Goal: Complete application form

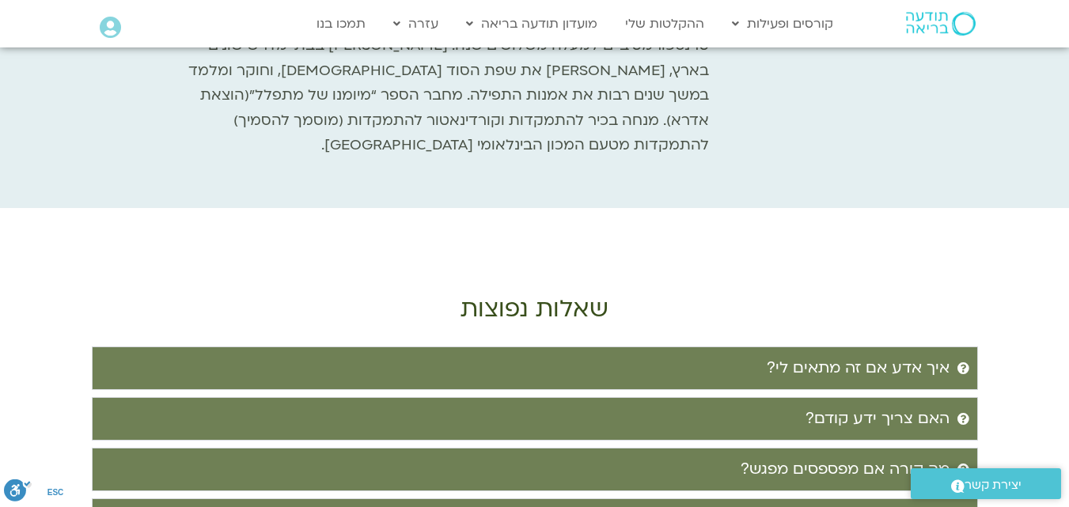
scroll to position [3006, 0]
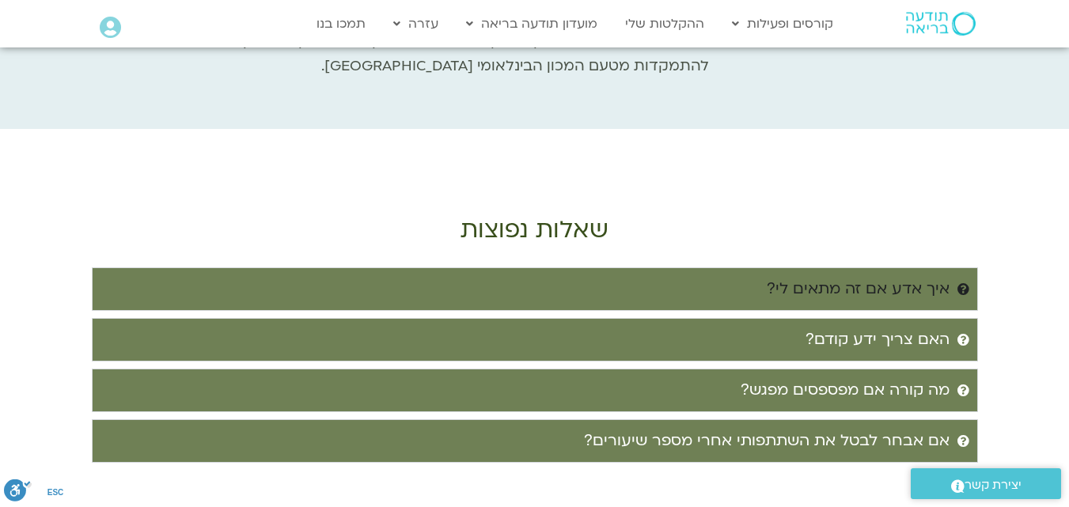
click at [923, 276] on div "איך אדע אם זה מתאים לי?" at bounding box center [857, 289] width 183 height 26
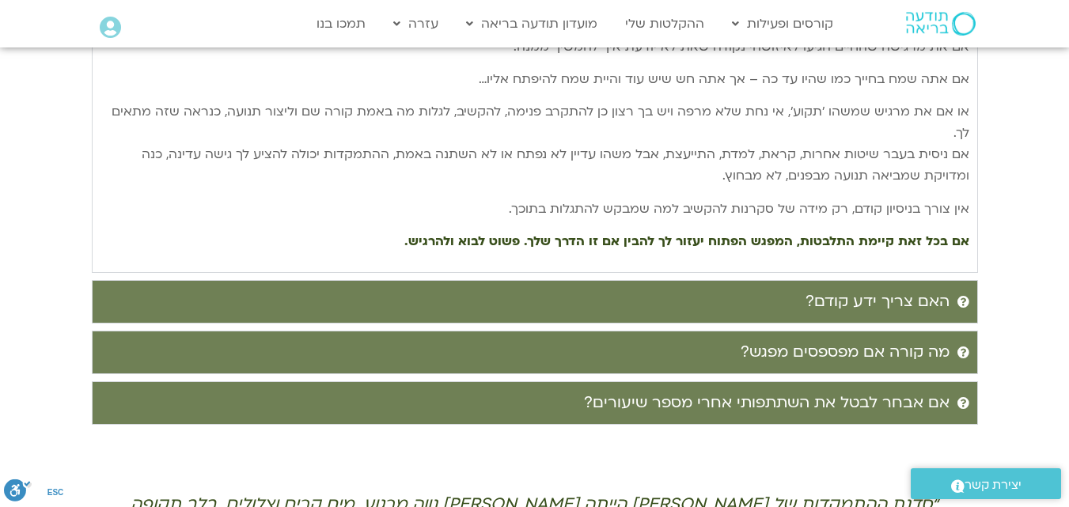
scroll to position [3401, 0]
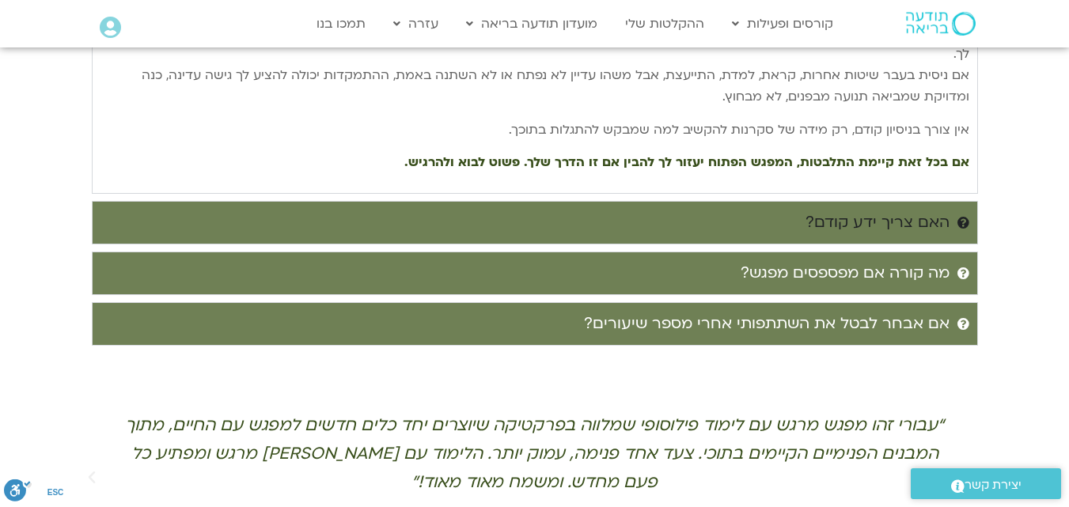
click at [900, 210] on div "האם צריך ידע קודם?" at bounding box center [877, 223] width 144 height 26
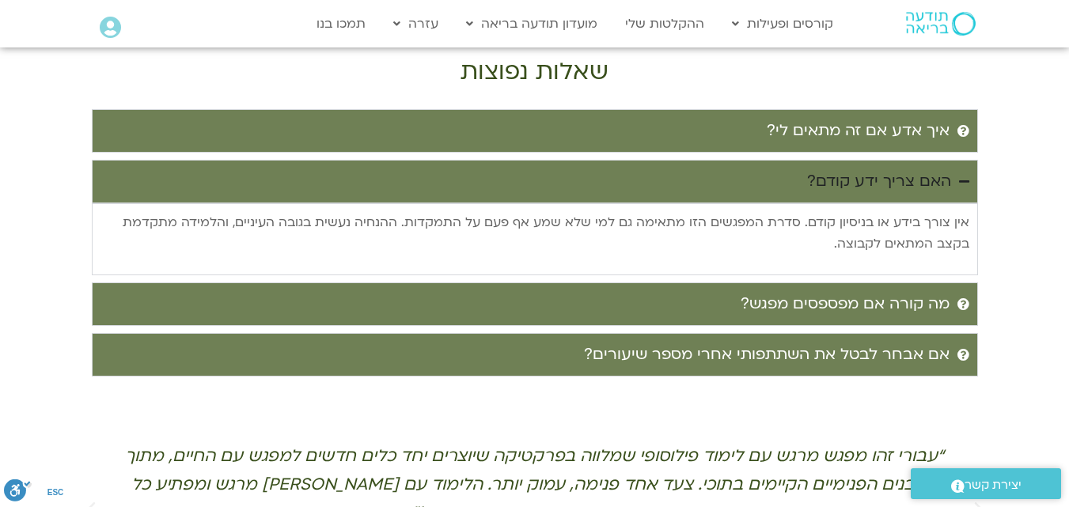
scroll to position [3085, 0]
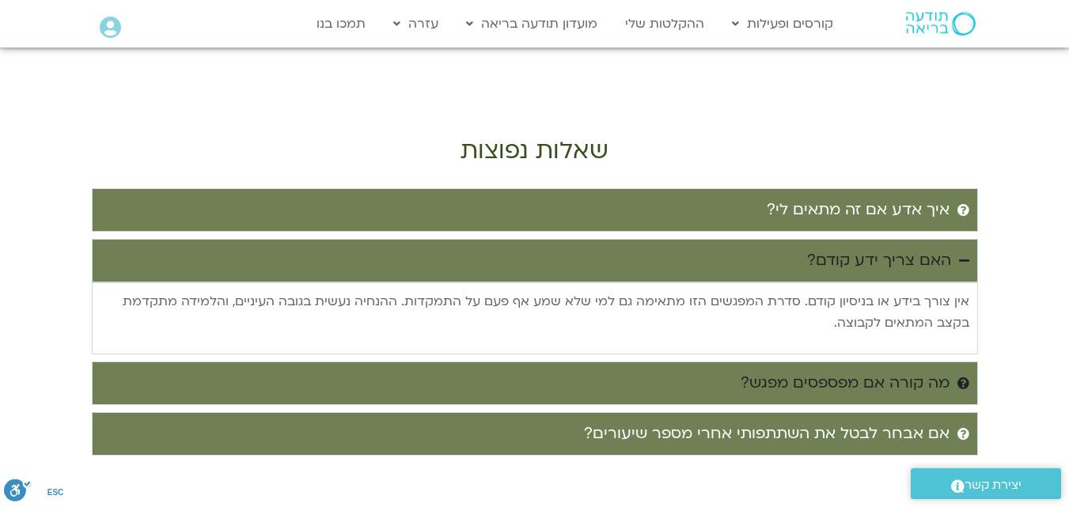
click at [918, 370] on div "מה קורה אם מפספסים מפגש?" at bounding box center [844, 383] width 209 height 26
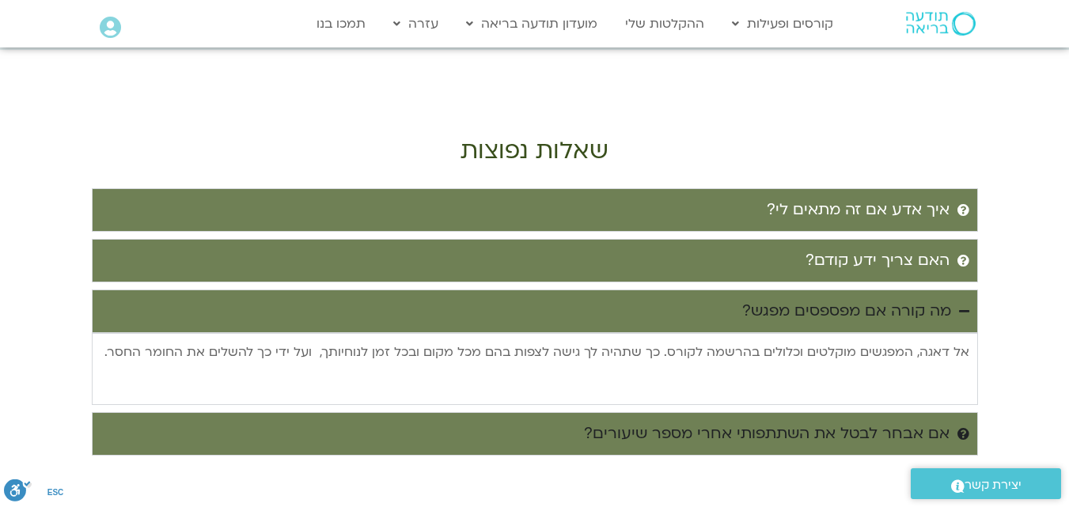
click at [914, 421] on div "אם אבחר לבטל את השתתפותי אחרי מספר שיעורים?" at bounding box center [766, 434] width 365 height 26
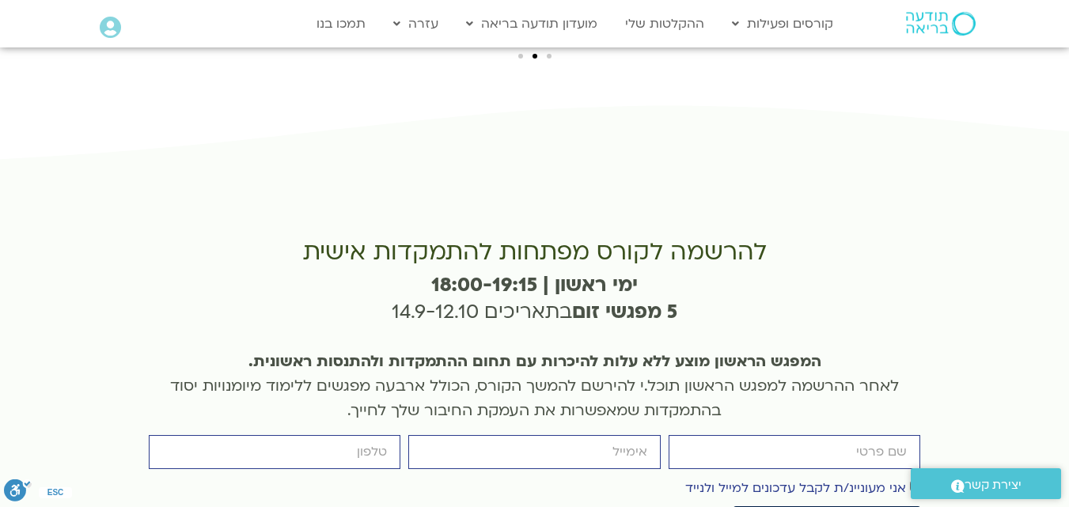
scroll to position [3797, 0]
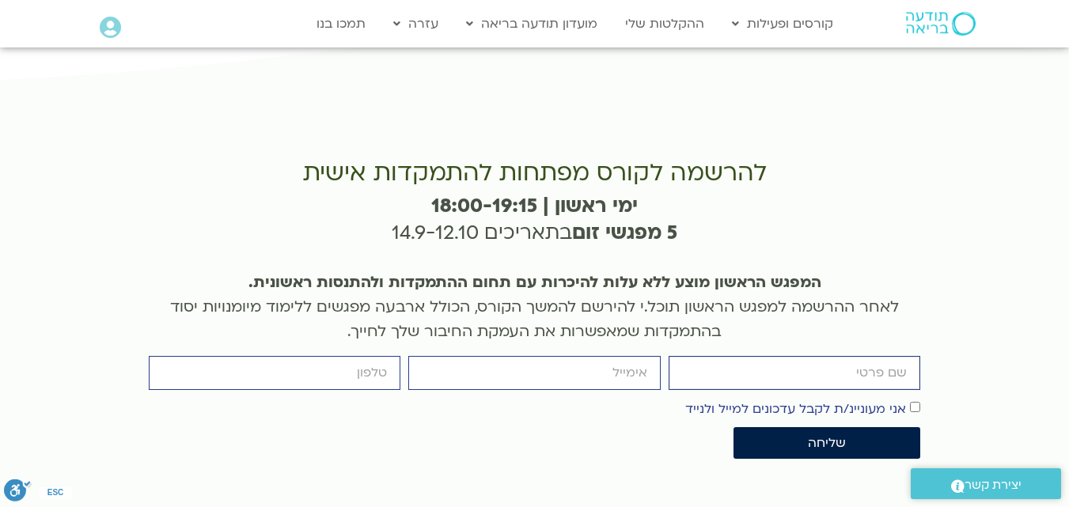
click at [865, 356] on input "firstname" at bounding box center [794, 373] width 252 height 34
type input "דליה"
click at [635, 356] on input "email" at bounding box center [534, 373] width 252 height 34
type input "fotonof8@gmail.com"
click at [376, 356] on input "cellphone" at bounding box center [275, 373] width 252 height 34
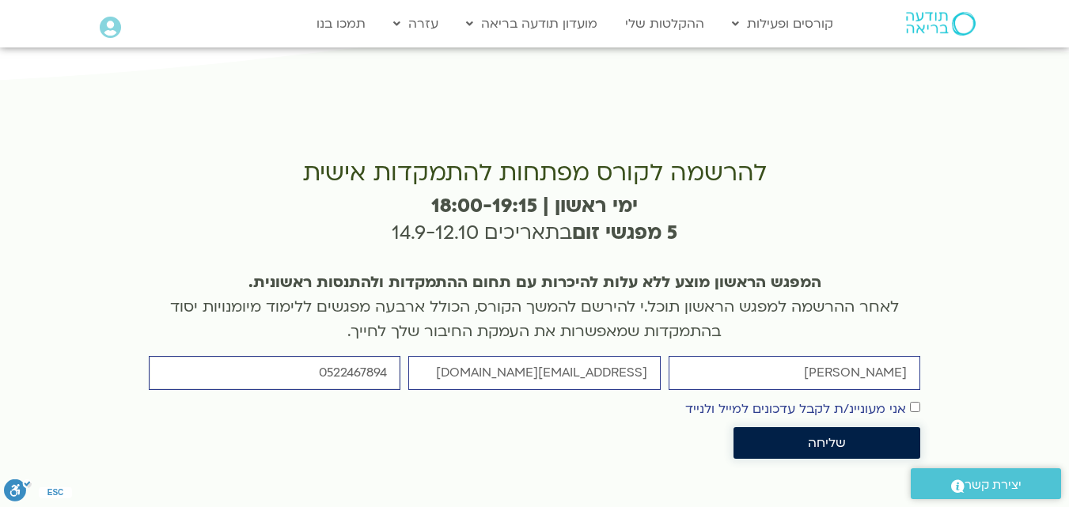
type input "0522467894"
click at [838, 436] on span "שליחה" at bounding box center [827, 443] width 38 height 14
click at [857, 436] on span "שליחה" at bounding box center [826, 443] width 149 height 14
